Goal: Obtain resource: Download file/media

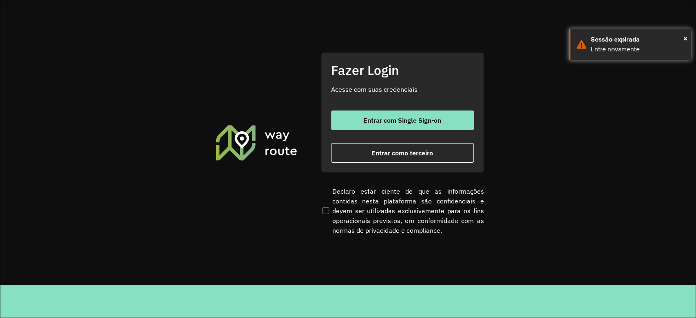
click at [360, 107] on div "Fazer Login Acesse com suas credenciais Entrar com Single Sign-on Entrar como t…" at bounding box center [402, 112] width 163 height 121
click at [363, 120] on span "Entrar com Single Sign-on" at bounding box center [402, 120] width 78 height 7
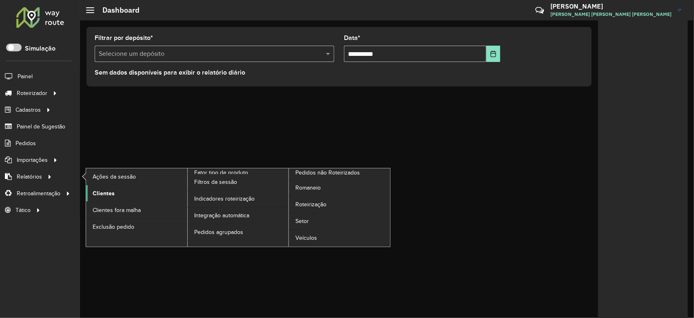
click at [97, 190] on span "Clientes" at bounding box center [104, 193] width 22 height 9
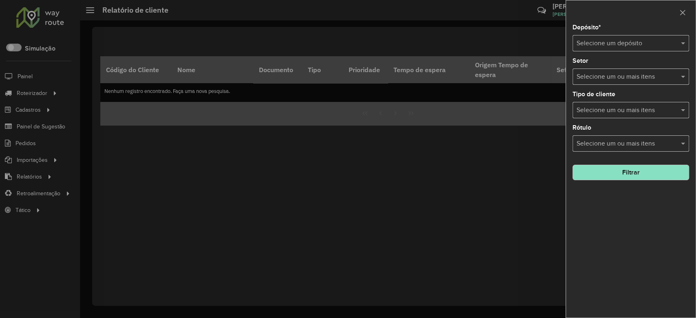
click at [594, 47] on input "text" at bounding box center [623, 44] width 92 height 10
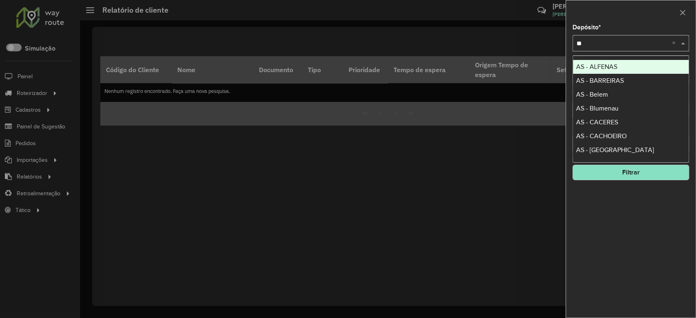
type input "***"
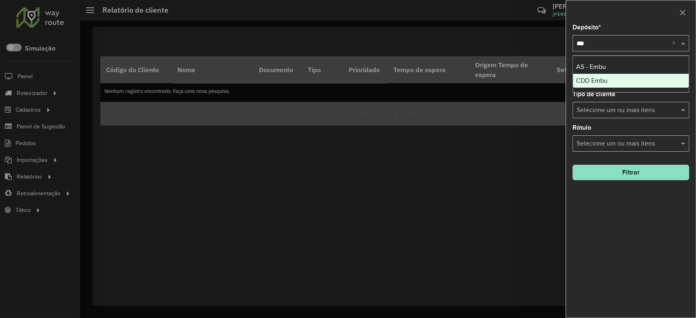
click at [600, 80] on span "CDD Embu" at bounding box center [591, 80] width 31 height 7
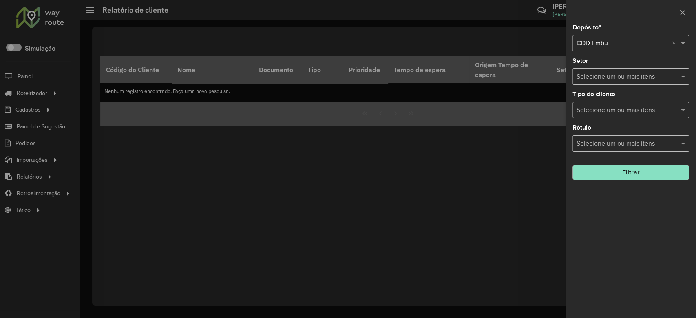
click at [631, 173] on button "Filtrar" at bounding box center [631, 173] width 117 height 16
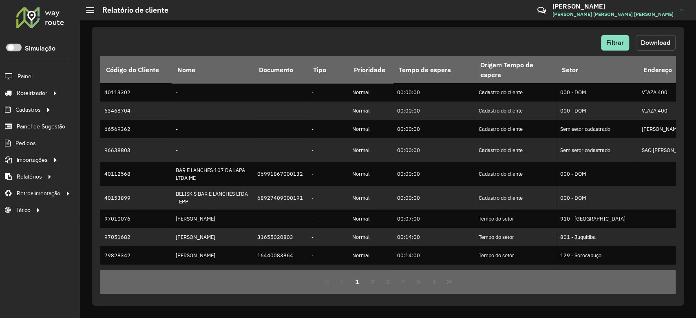
click at [667, 46] on button "Download" at bounding box center [656, 43] width 40 height 16
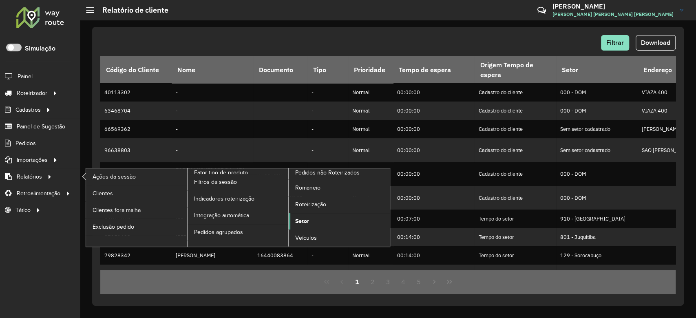
click at [306, 219] on span "Setor" at bounding box center [302, 221] width 14 height 9
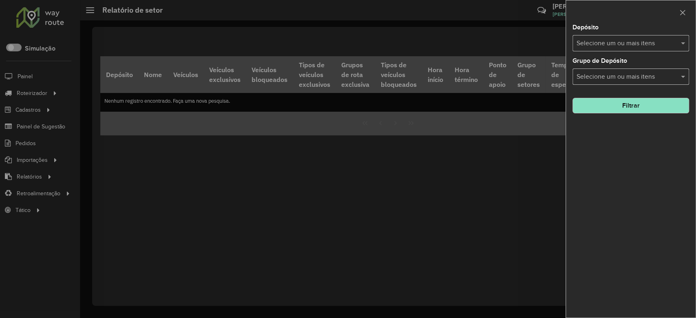
click at [606, 43] on input "text" at bounding box center [627, 44] width 104 height 10
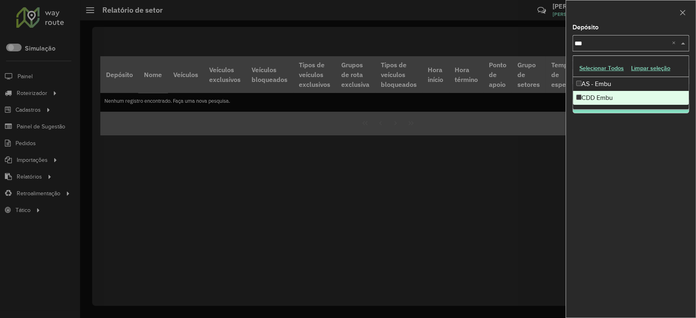
type input "***"
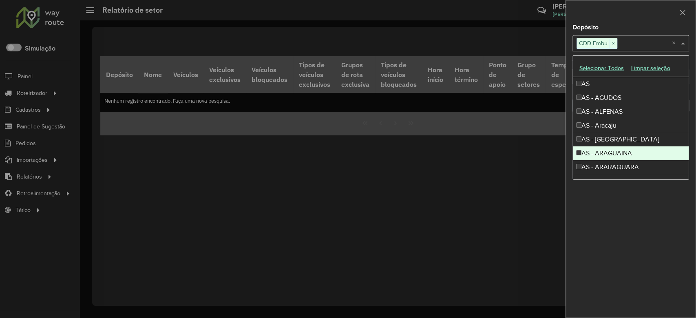
click at [614, 227] on div "Depósito Selecione um ou mais itens CDD Embu × × Grupo de Depósito Selecione um…" at bounding box center [631, 170] width 130 height 293
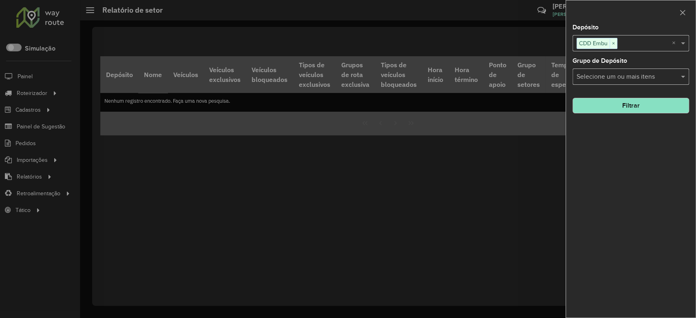
click at [610, 109] on button "Filtrar" at bounding box center [631, 106] width 117 height 16
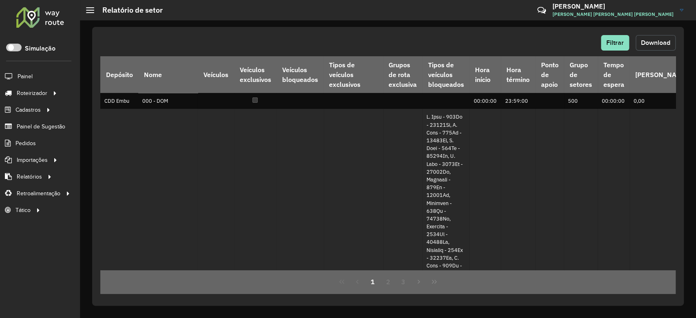
click at [664, 47] on button "Download" at bounding box center [656, 43] width 40 height 16
